Goal: Transaction & Acquisition: Download file/media

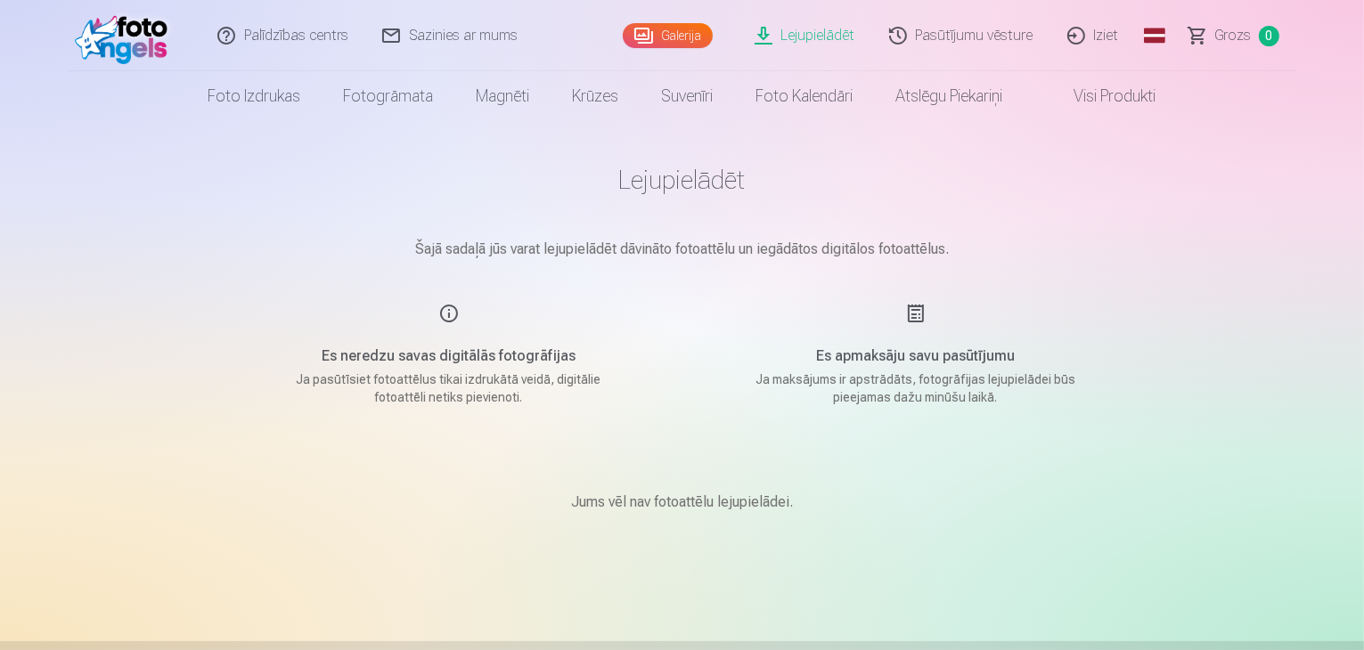
click at [808, 33] on link "Lejupielādēt" at bounding box center [806, 35] width 135 height 71
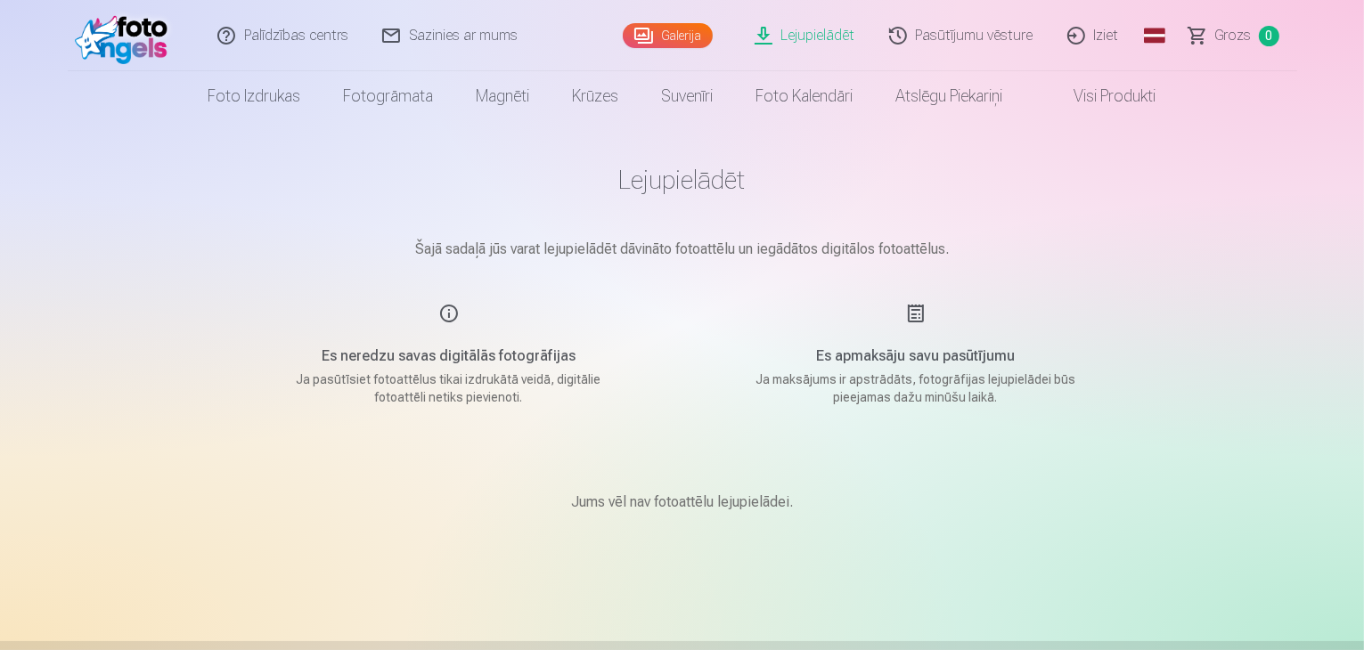
click at [808, 33] on link "Lejupielādēt" at bounding box center [806, 35] width 135 height 71
click at [1215, 29] on link "Grozs 0" at bounding box center [1235, 35] width 125 height 71
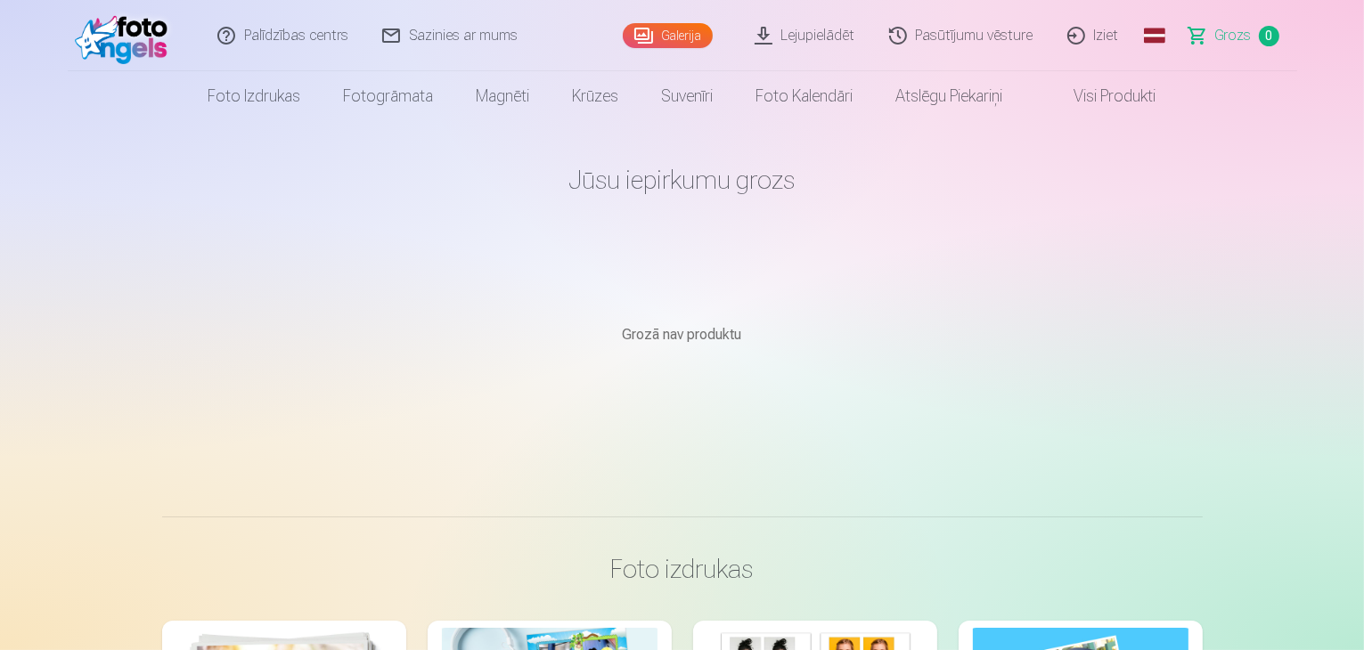
click at [1009, 44] on link "Pasūtījumu vēsture" at bounding box center [962, 35] width 178 height 71
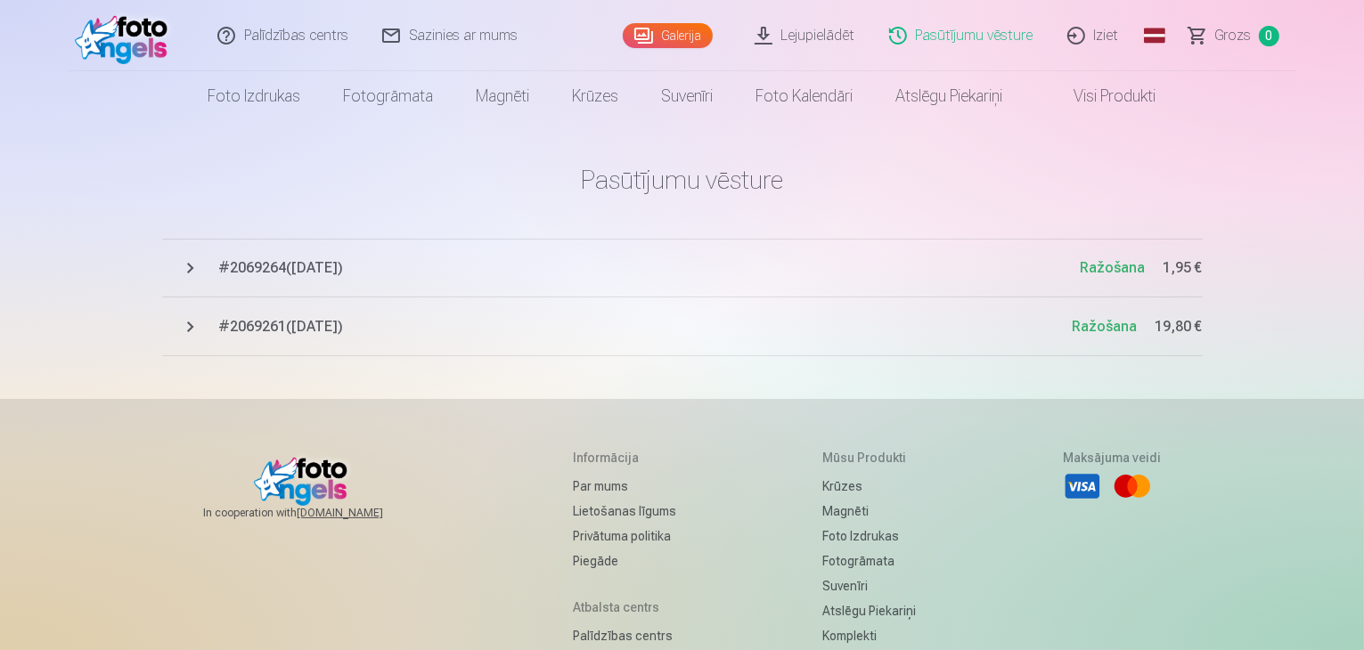
click at [282, 274] on span "# 2069264 ( [DATE] )" at bounding box center [650, 268] width 862 height 21
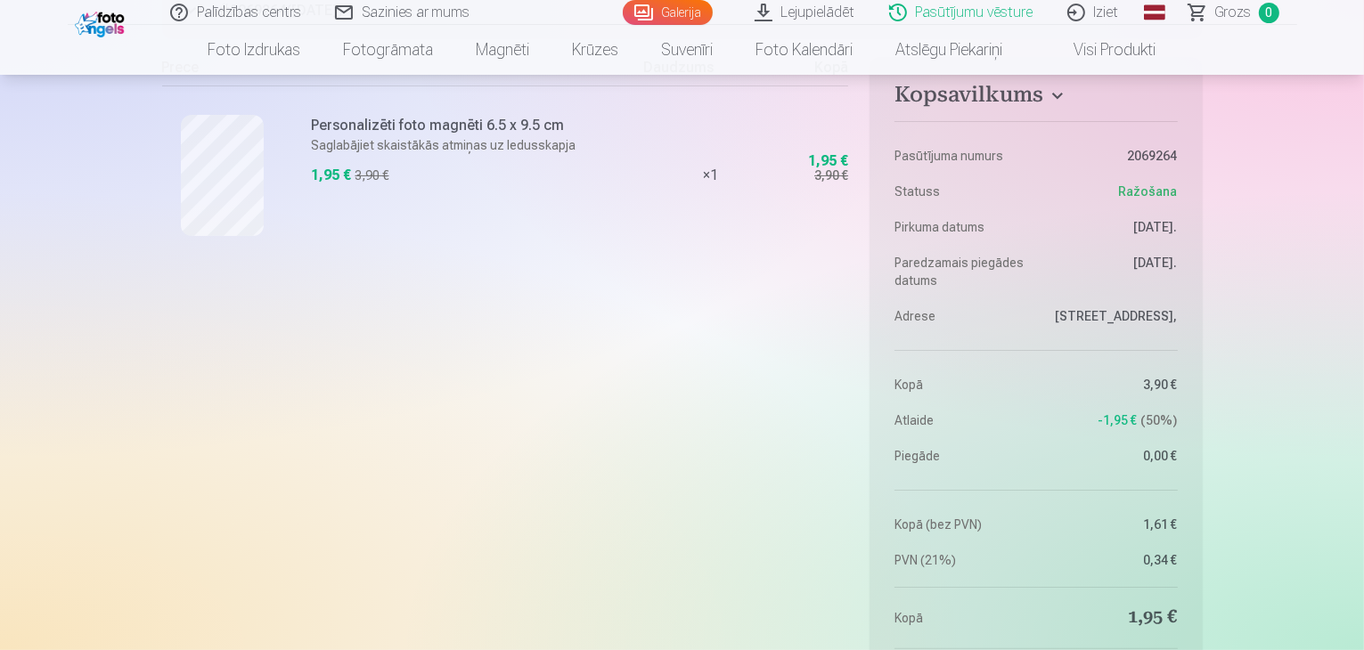
scroll to position [267, 0]
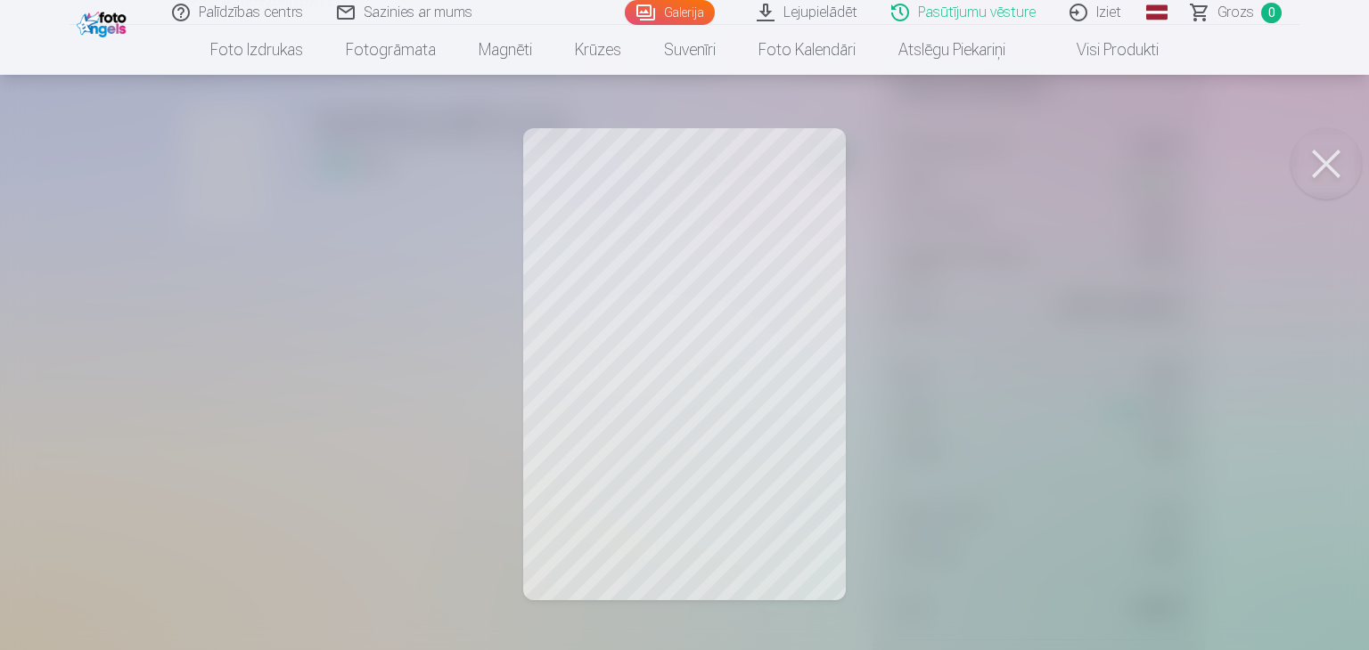
click at [1327, 165] on button at bounding box center [1325, 163] width 71 height 71
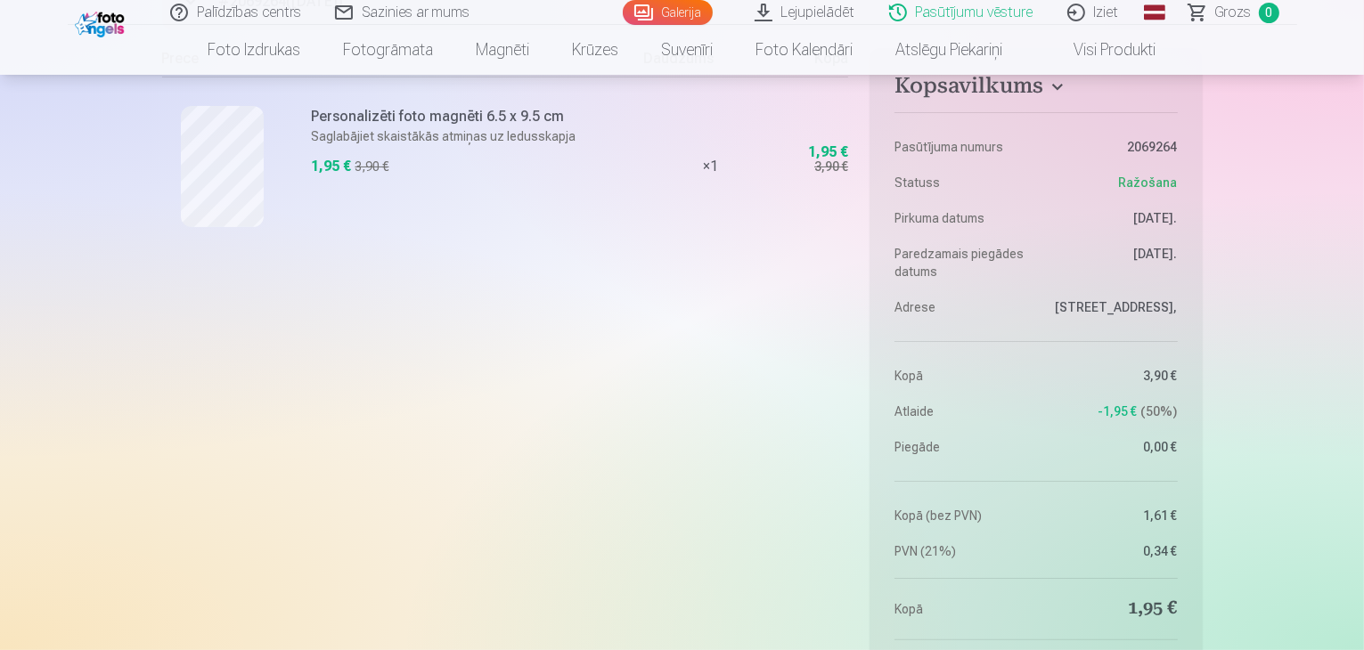
scroll to position [89, 0]
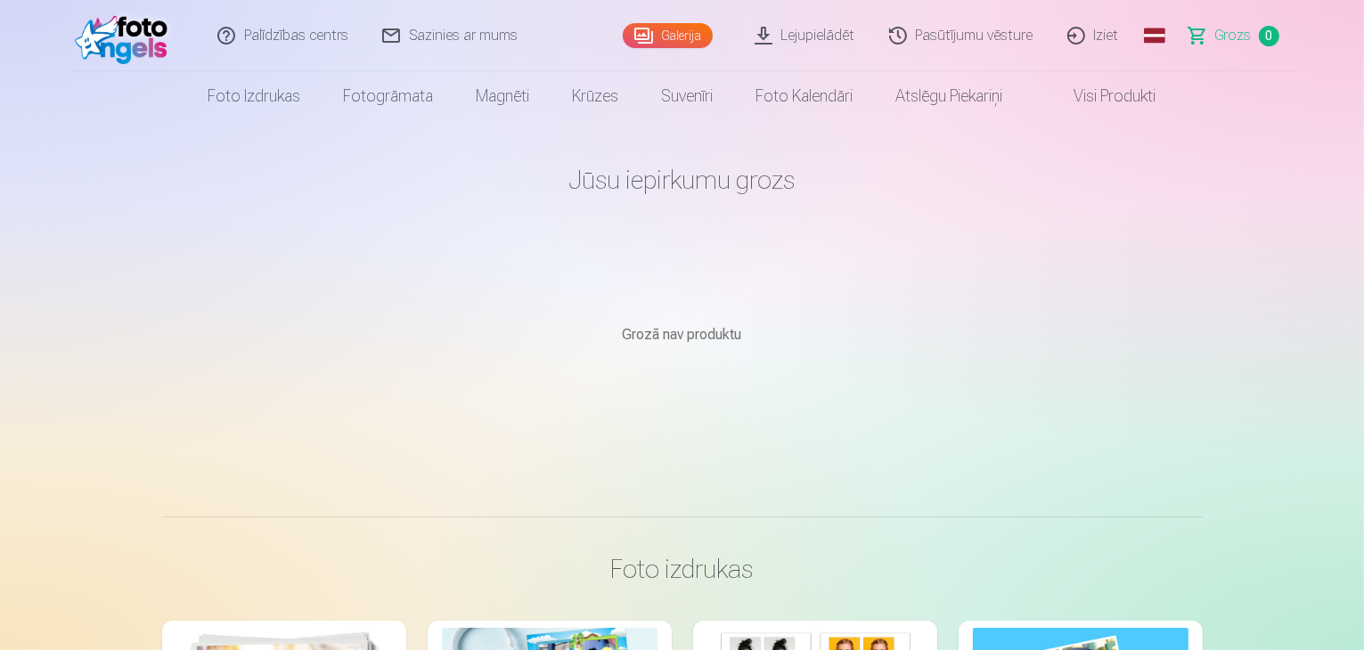
click at [936, 33] on link "Pasūtījumu vēsture" at bounding box center [962, 35] width 178 height 71
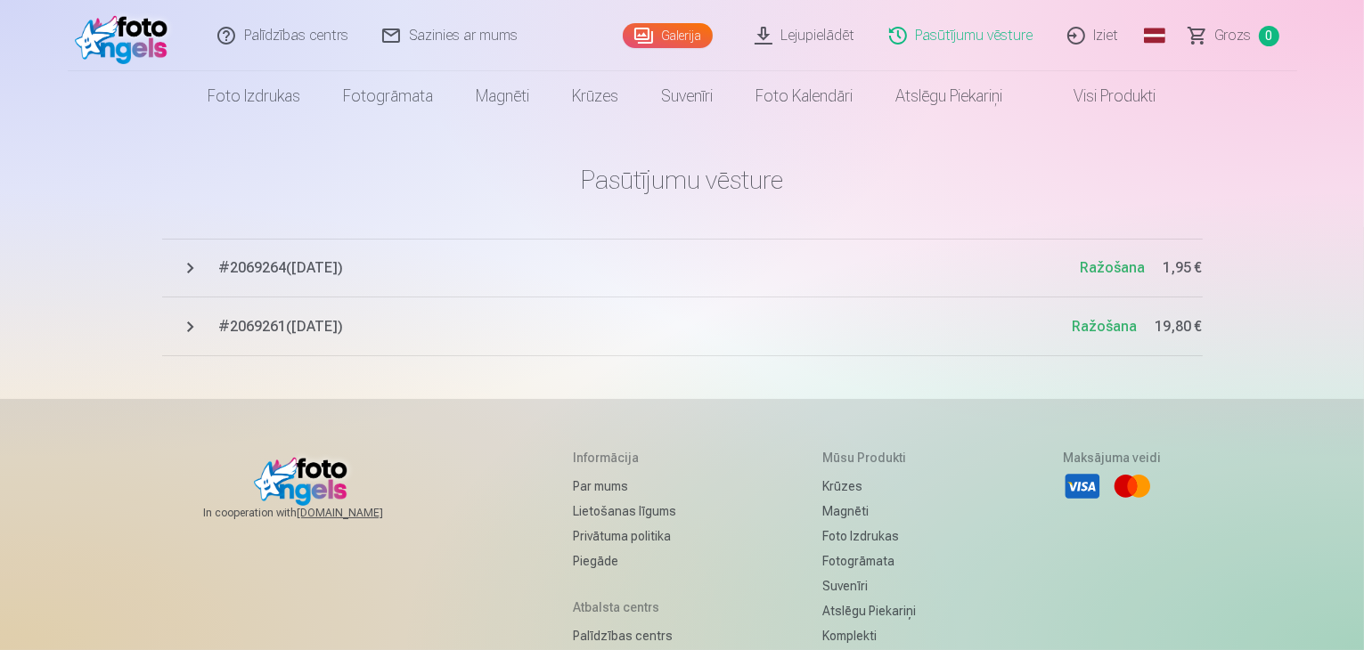
click at [261, 332] on span "# 2069261 ( [DATE] )" at bounding box center [646, 326] width 854 height 21
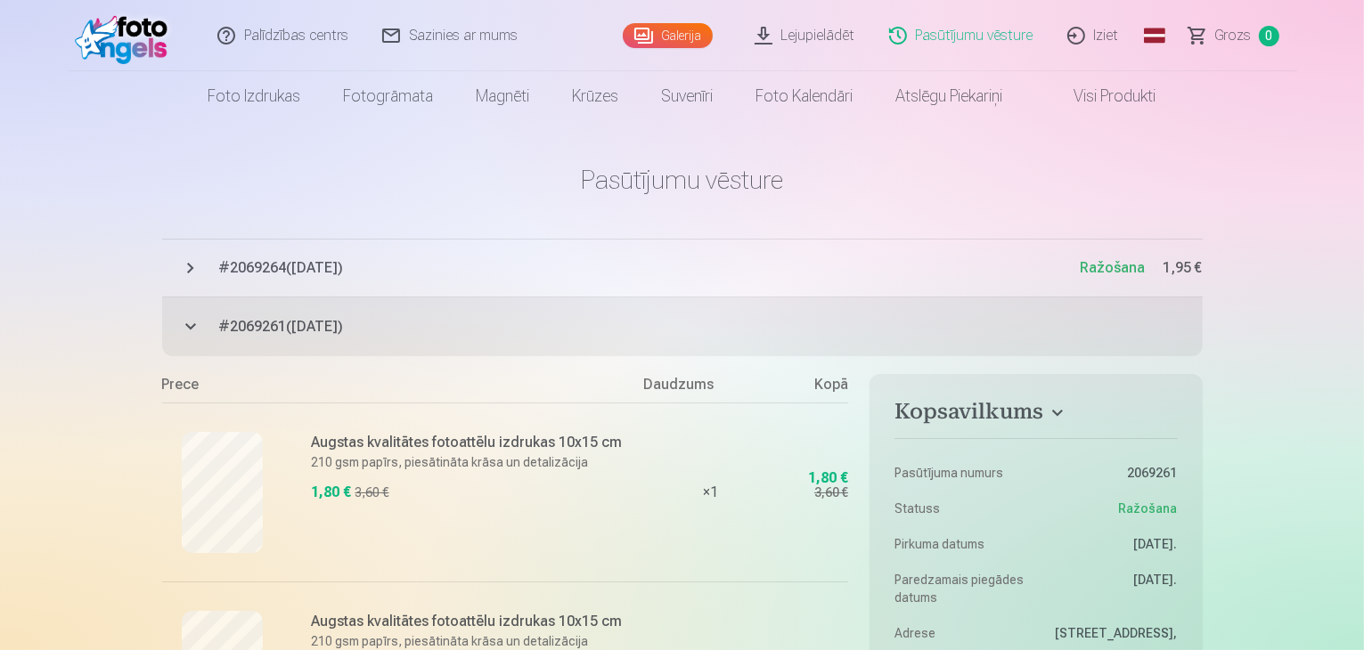
click at [854, 44] on link "Lejupielādēt" at bounding box center [806, 35] width 135 height 71
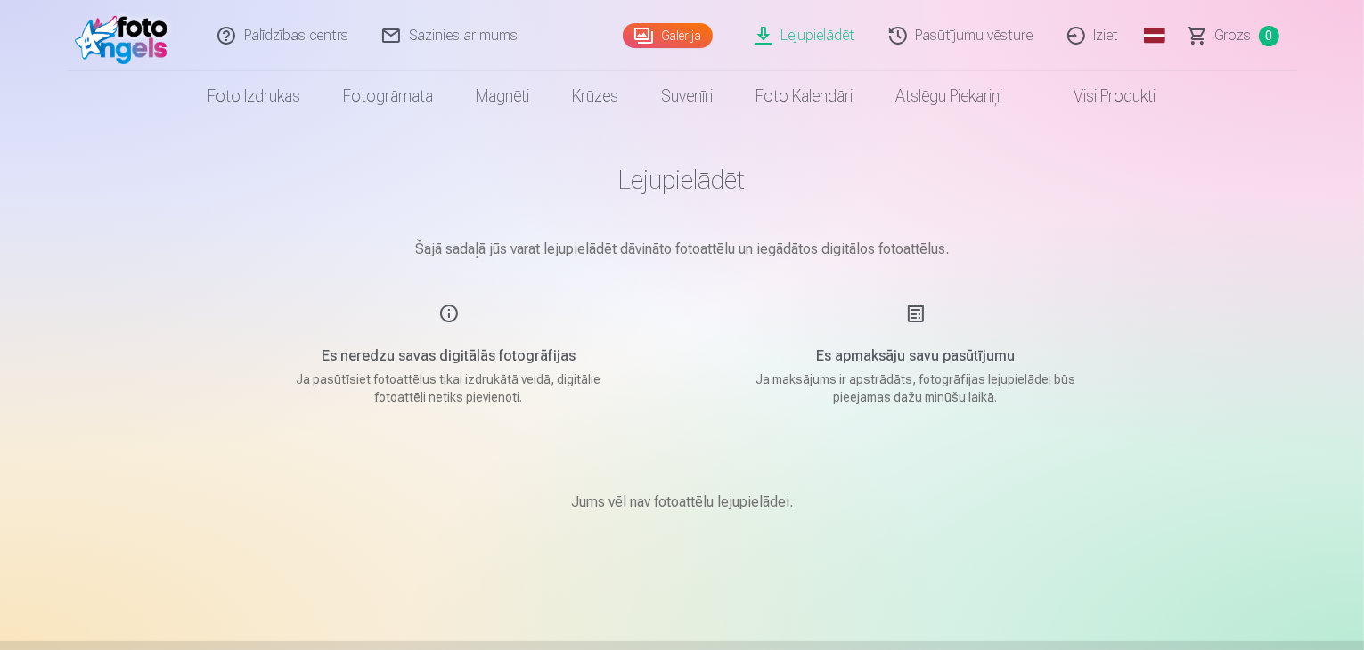
click at [850, 42] on link "Lejupielādēt" at bounding box center [806, 35] width 135 height 71
click at [849, 42] on link "Lejupielādēt" at bounding box center [806, 35] width 135 height 71
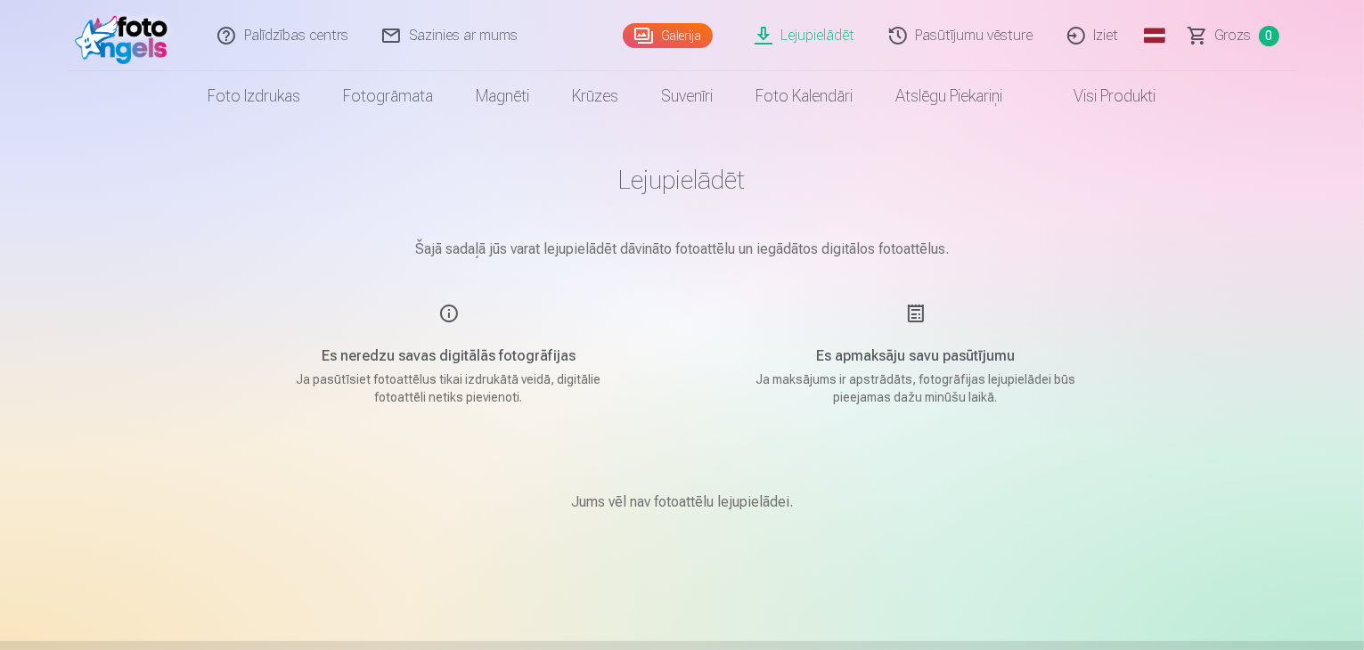
click at [849, 42] on link "Lejupielādēt" at bounding box center [806, 35] width 135 height 71
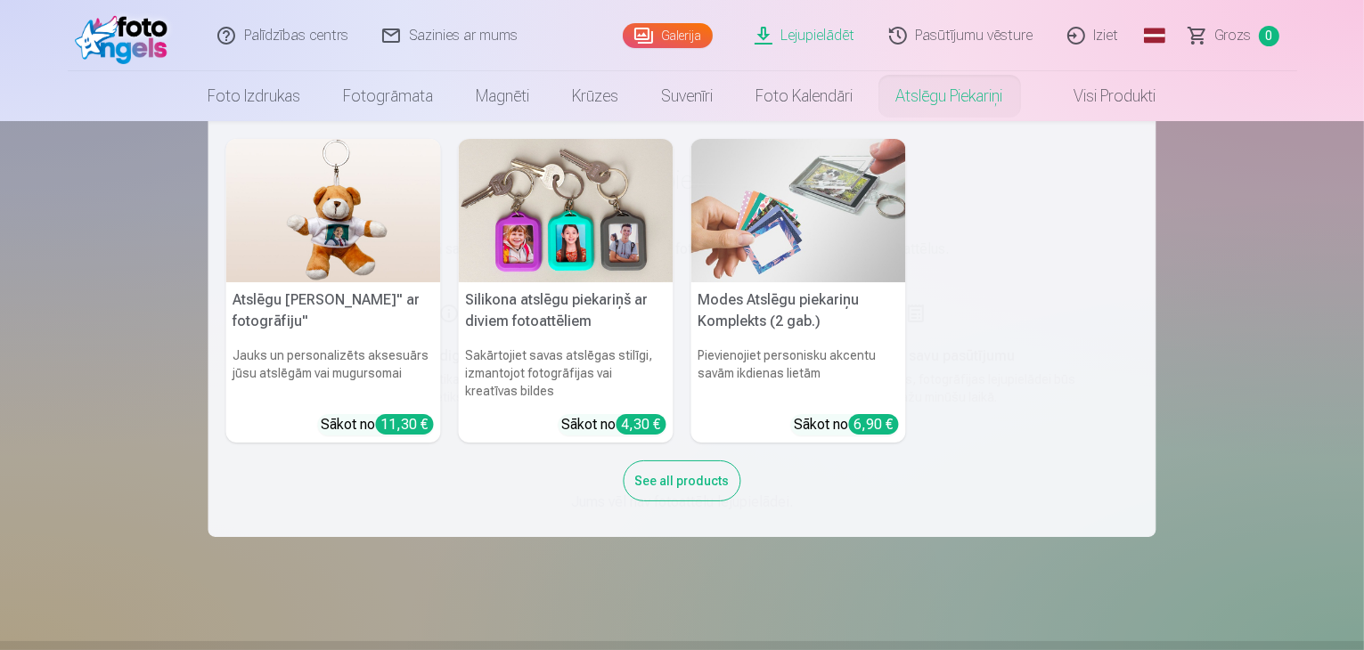
click at [959, 101] on link "Atslēgu piekariņi" at bounding box center [950, 96] width 150 height 50
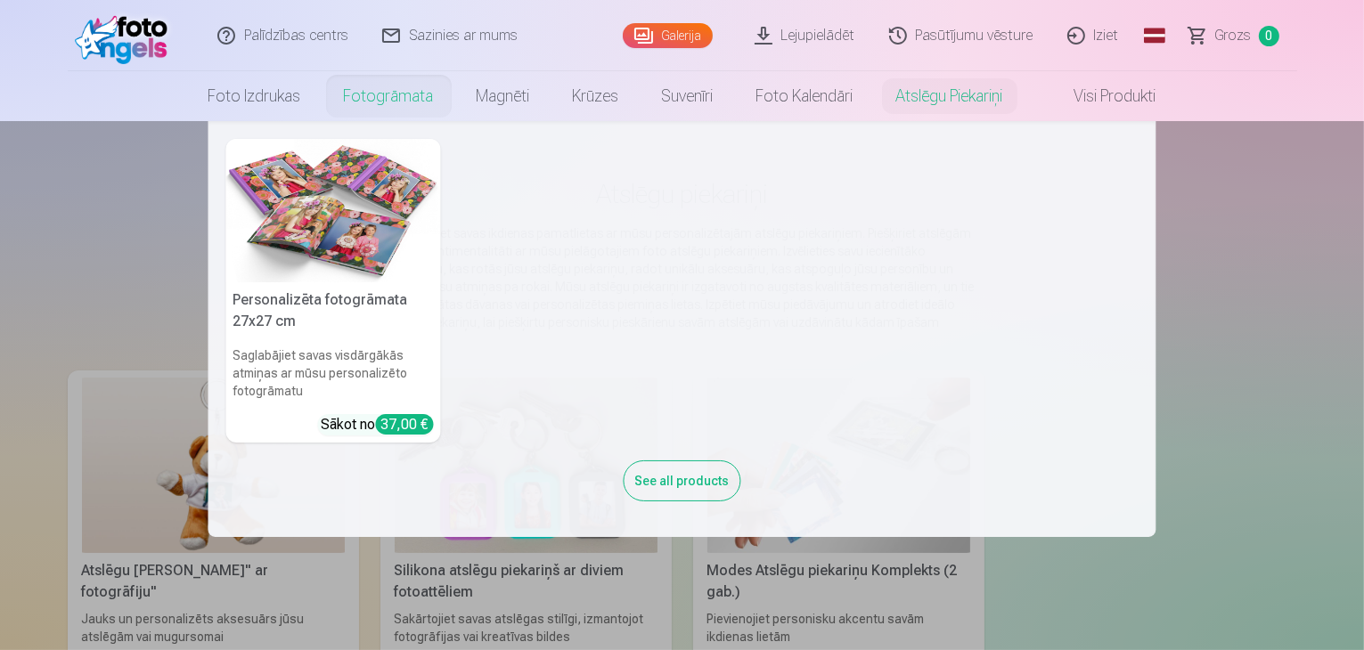
click at [1277, 255] on nav "Personalizēta fotogrāmata 27x27 cm Saglabājiet savas visdārgākās atmiņas ar mūs…" at bounding box center [682, 329] width 1364 height 416
